Goal: Find contact information: Find contact information

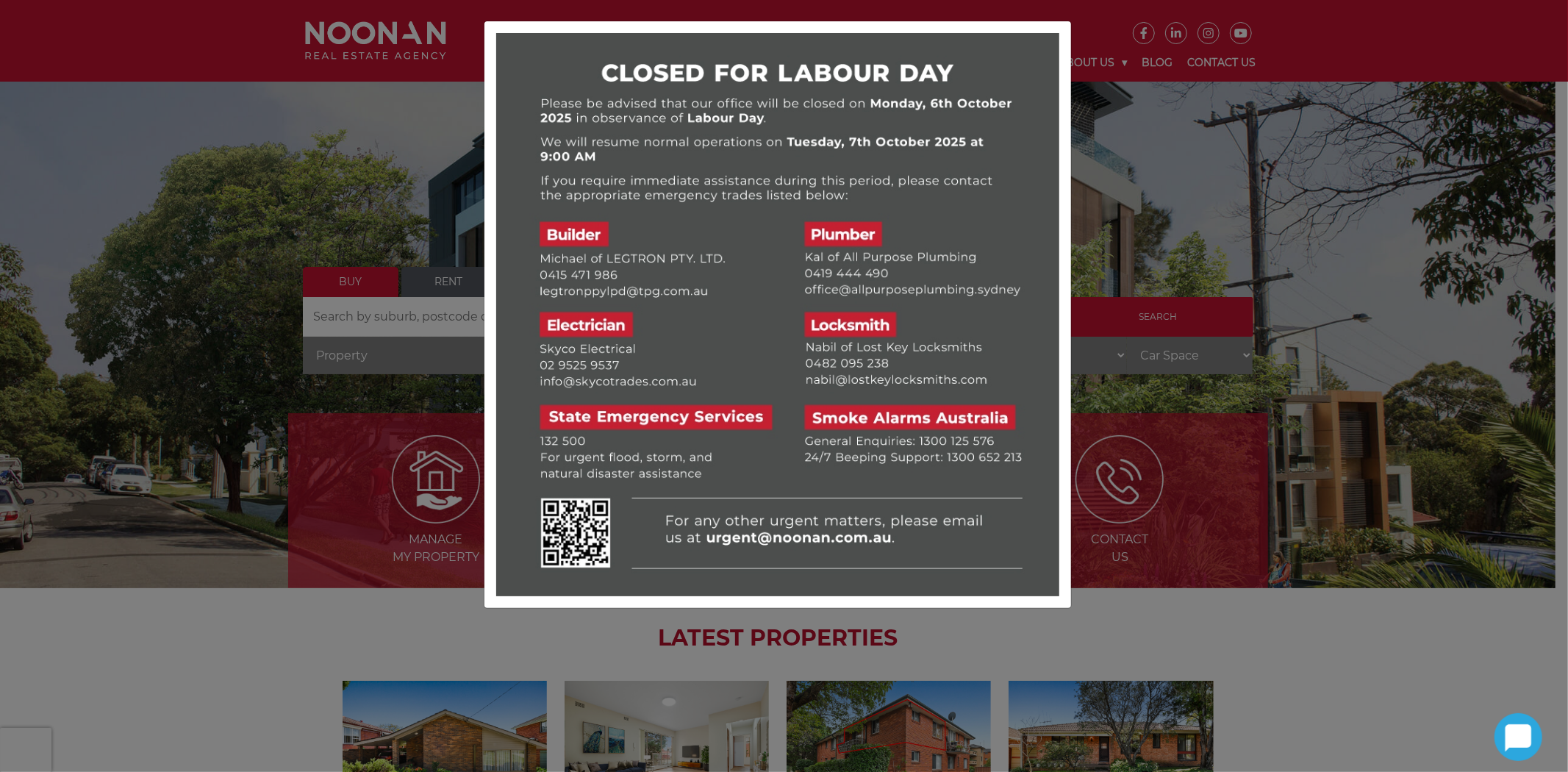
click at [1246, 202] on div at bounding box center [784, 386] width 1568 height 772
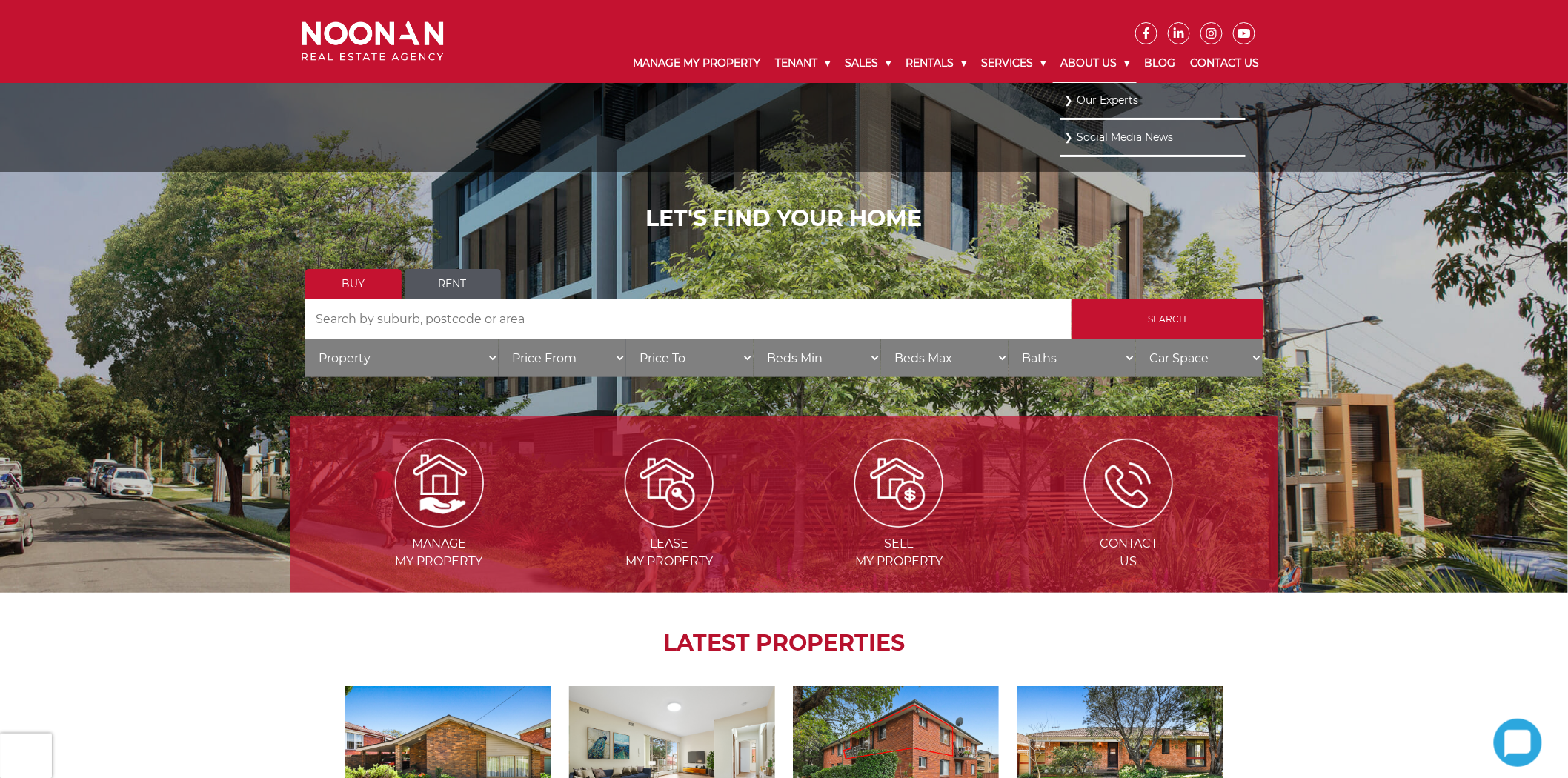
click at [1113, 63] on link "About Us" at bounding box center [1095, 64] width 84 height 39
click at [1108, 97] on link "Our Experts" at bounding box center [1153, 99] width 178 height 20
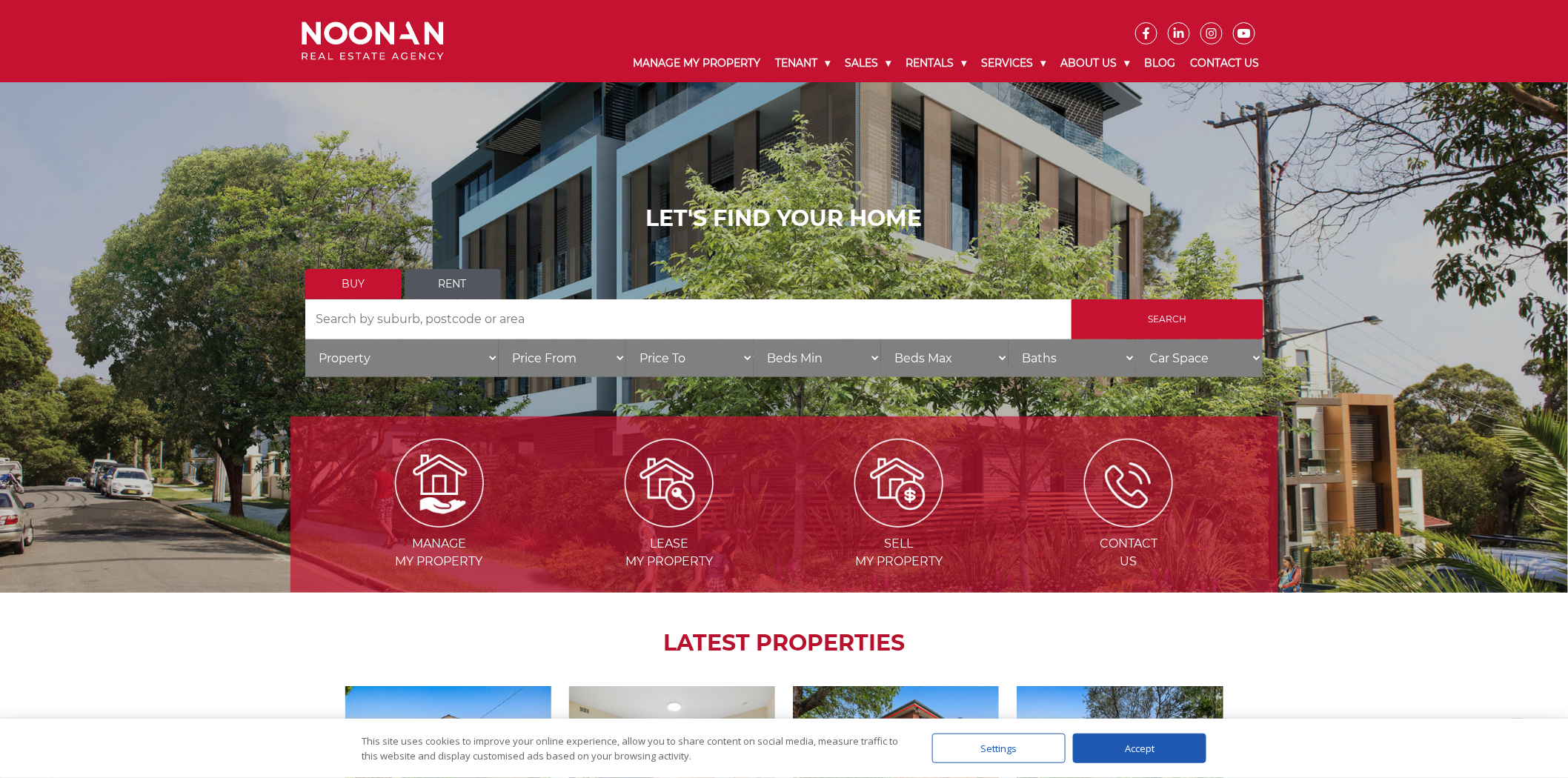
click at [1153, 746] on div "Accept" at bounding box center [1139, 749] width 133 height 30
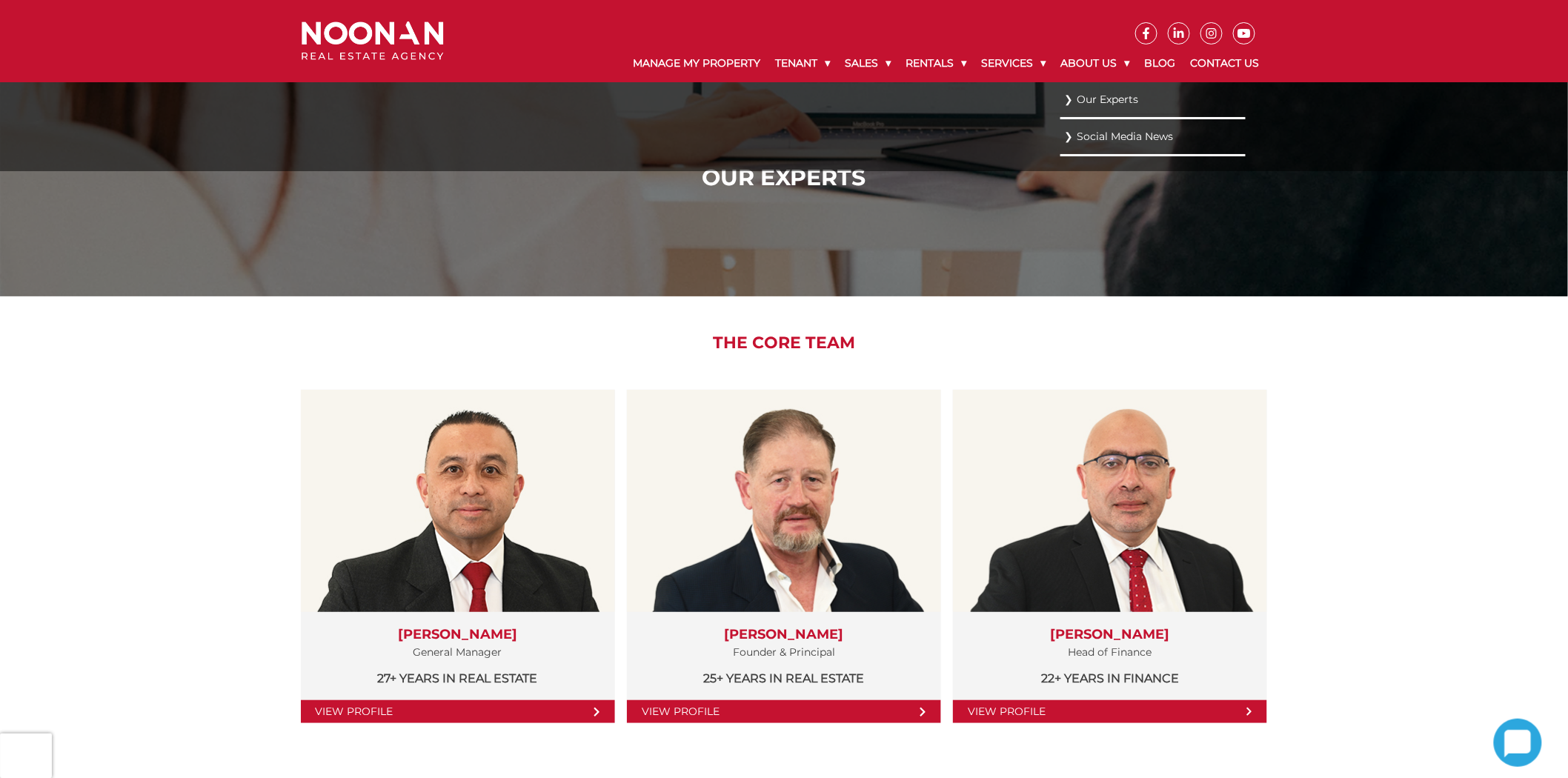
click at [1091, 94] on link "Our Experts" at bounding box center [1153, 99] width 178 height 20
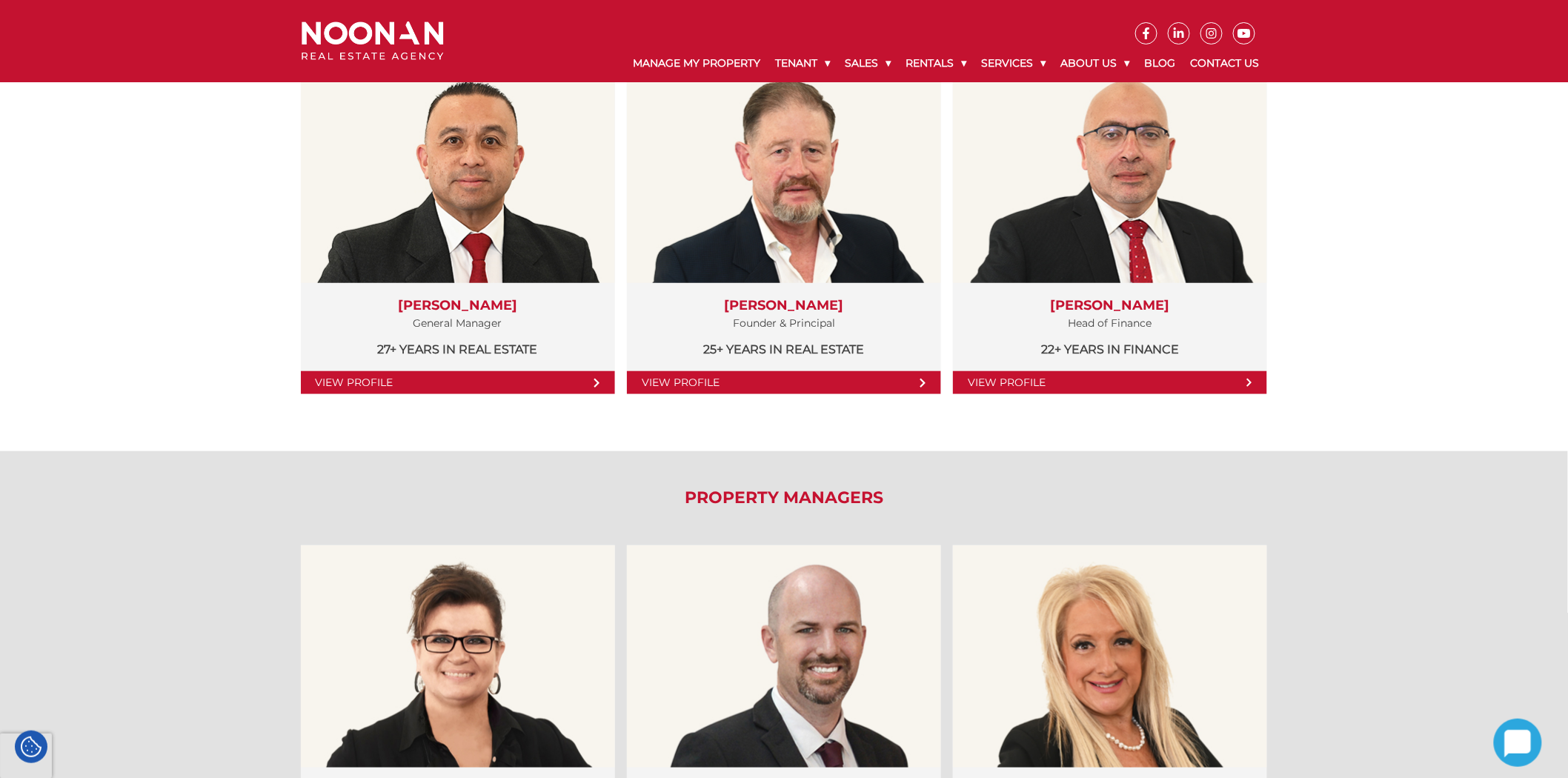
scroll to position [430, 0]
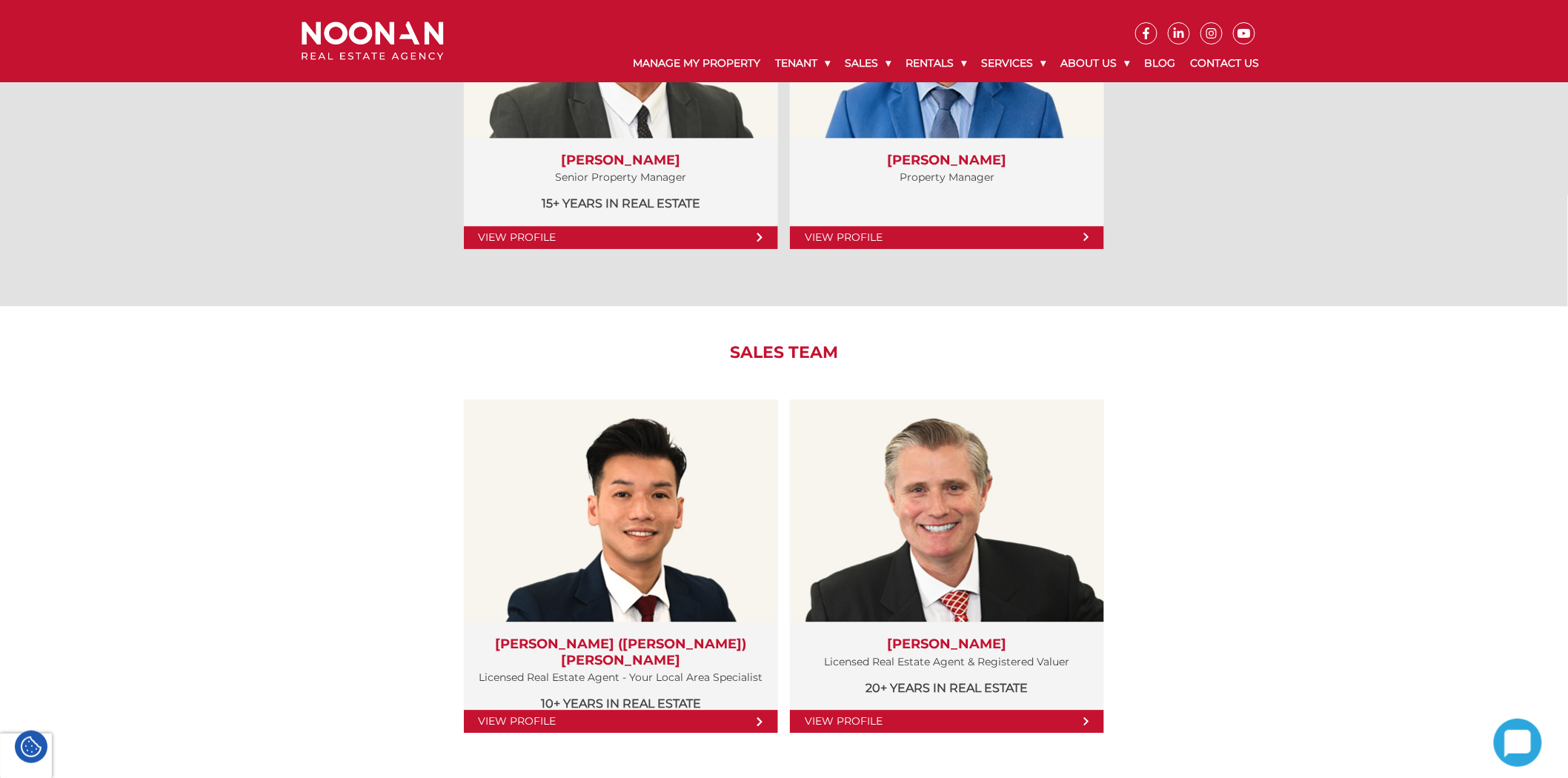
scroll to position [1647, 0]
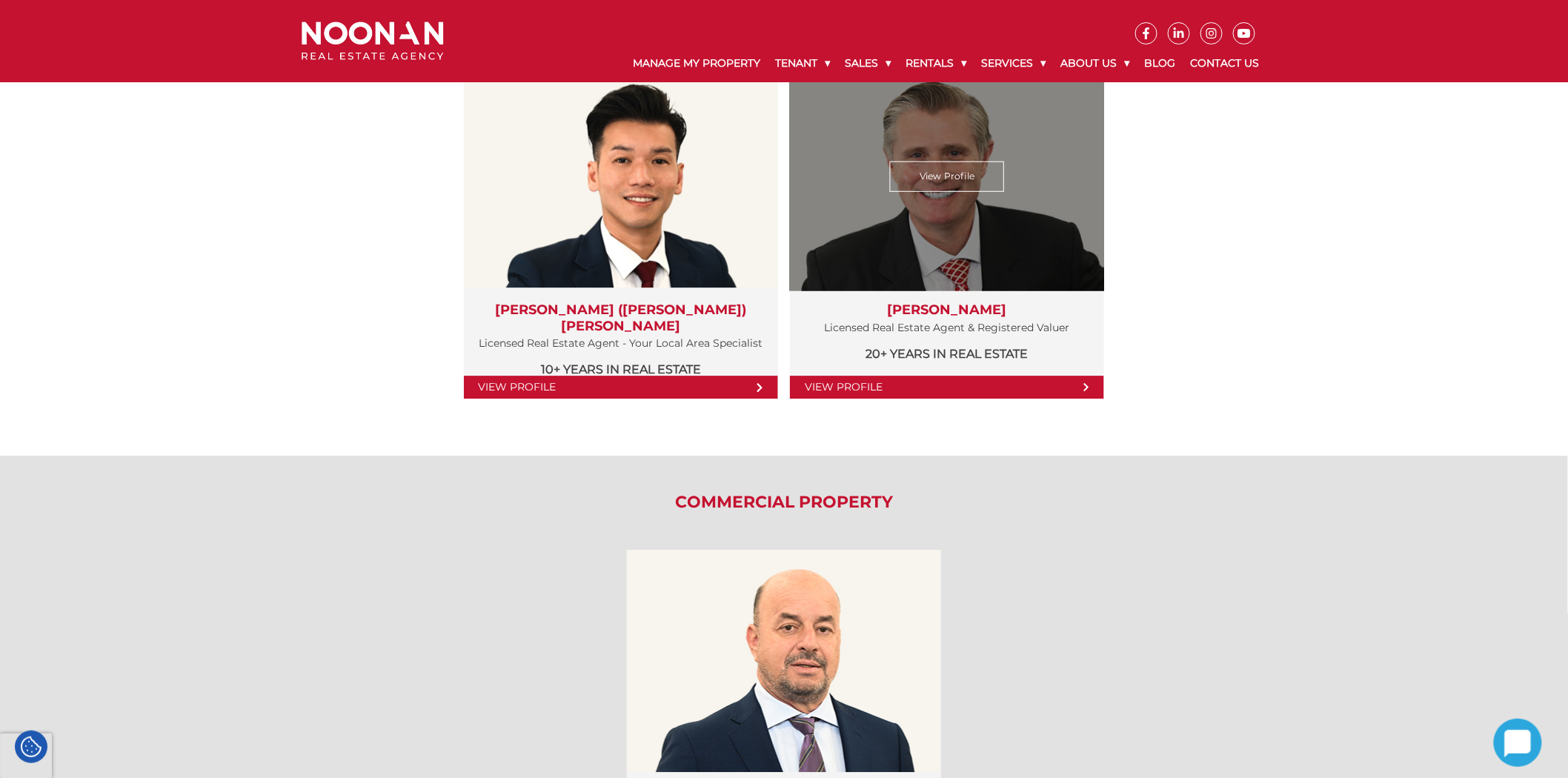
click at [935, 387] on link "View Profile" at bounding box center [947, 387] width 314 height 23
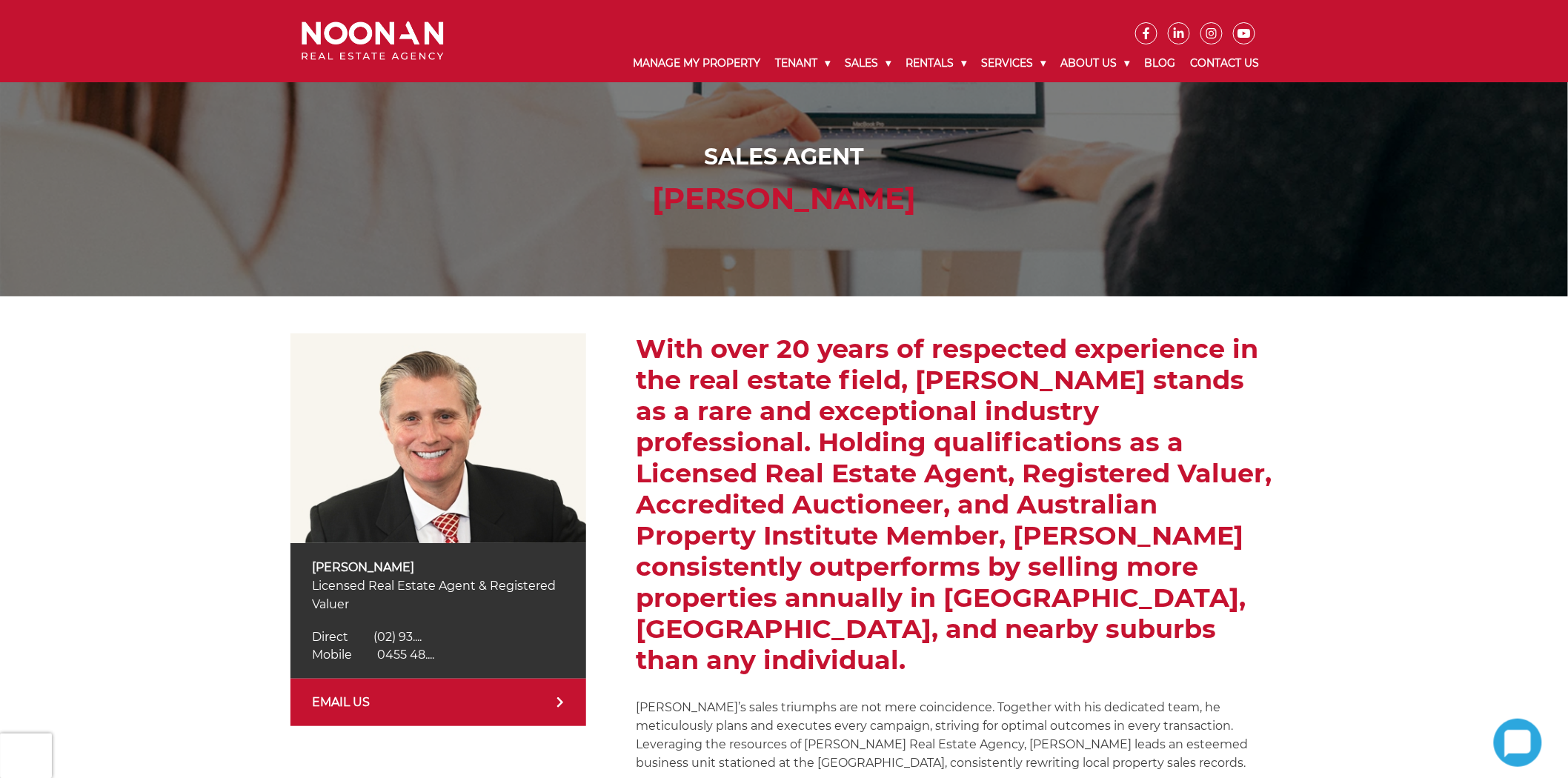
drag, startPoint x: 400, startPoint y: 656, endPoint x: 398, endPoint y: 667, distance: 11.2
click at [400, 657] on span "0455 48...." at bounding box center [406, 654] width 57 height 14
